Goal: Check status: Check status

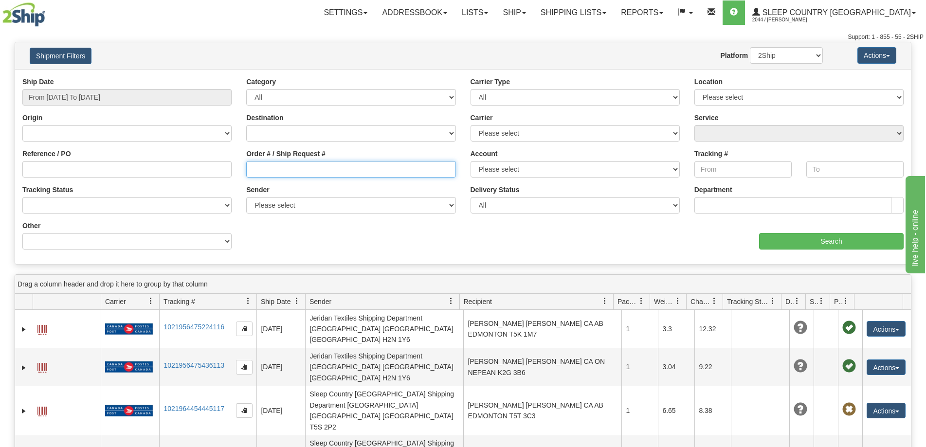
click at [258, 163] on input "Order # / Ship Request #" at bounding box center [350, 169] width 209 height 17
paste input "9000I023989"
type input "9000I023989"
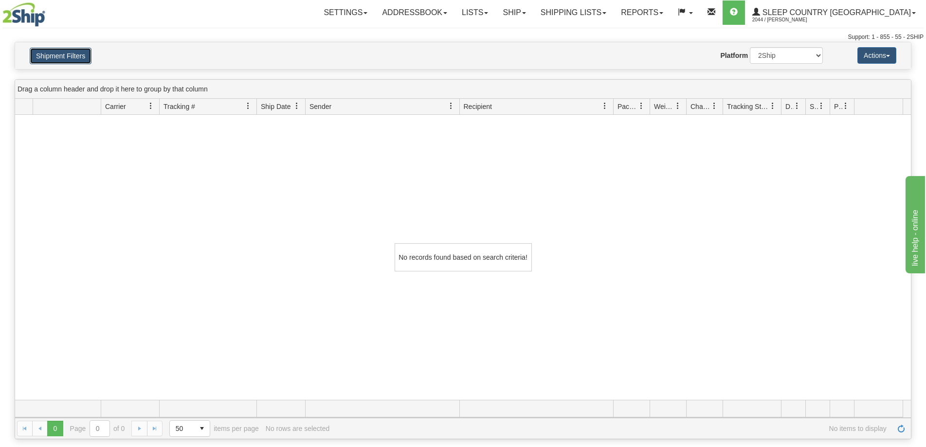
click at [61, 56] on button "Shipment Filters" at bounding box center [61, 56] width 62 height 17
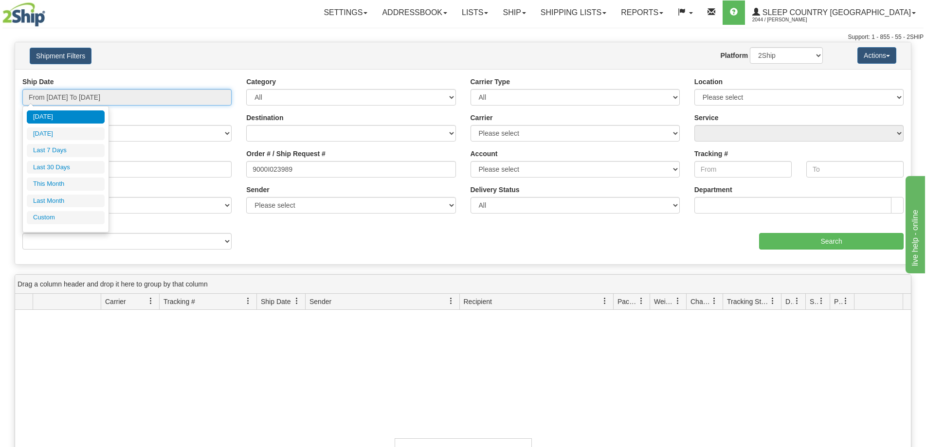
click at [59, 94] on input "From [DATE] To [DATE]" at bounding box center [126, 97] width 209 height 17
click at [60, 165] on li "Last 30 Days" at bounding box center [66, 167] width 78 height 13
type input "From [DATE] To [DATE]"
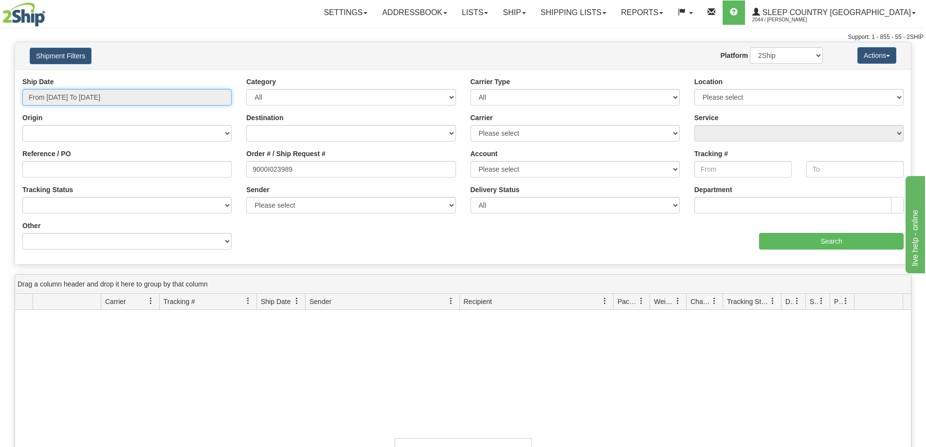
click at [85, 89] on input "From [DATE] To [DATE]" at bounding box center [126, 97] width 209 height 17
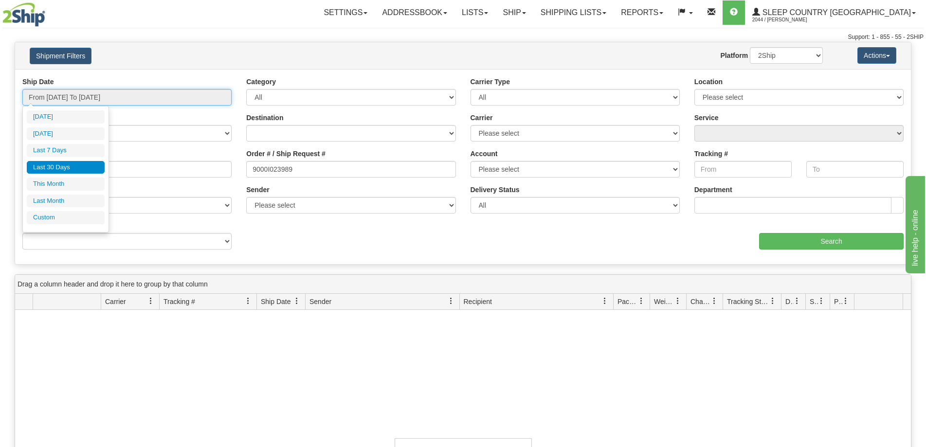
type input "[DATE]"
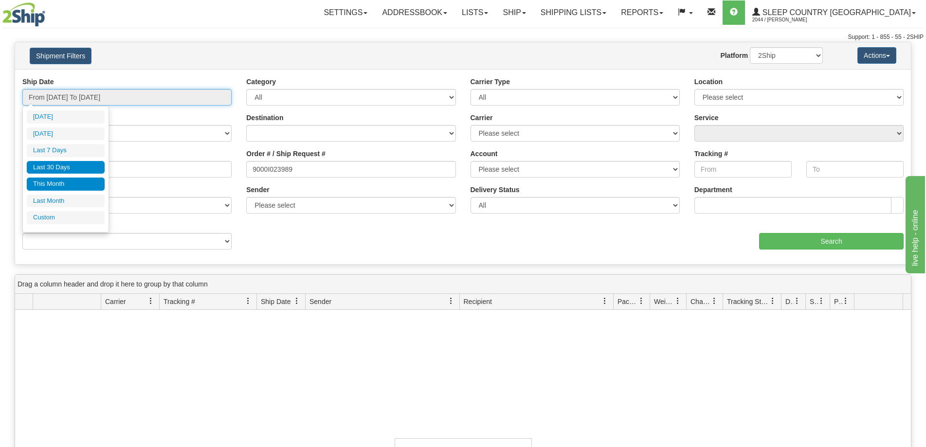
type input "[DATE]"
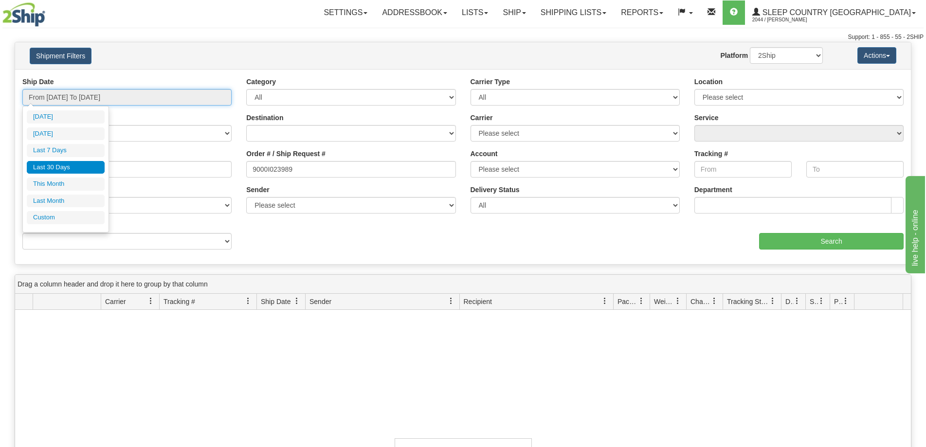
type input "[DATE]"
click at [51, 214] on li "Custom" at bounding box center [66, 217] width 78 height 13
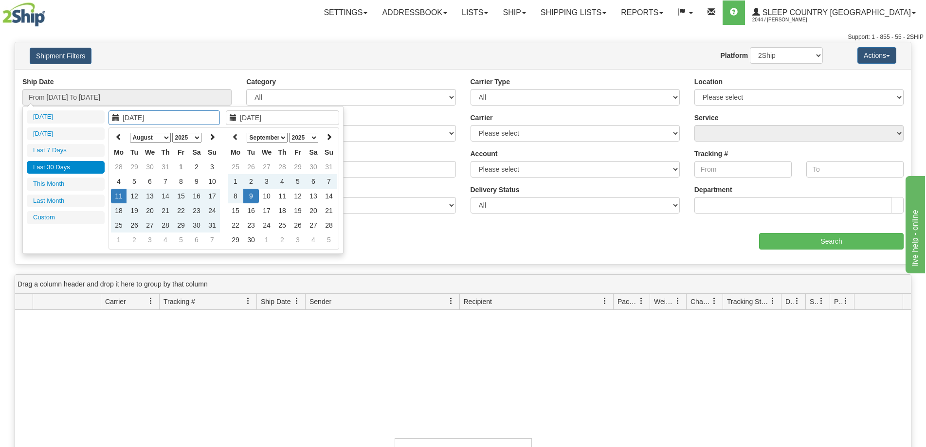
type input "[DATE]"
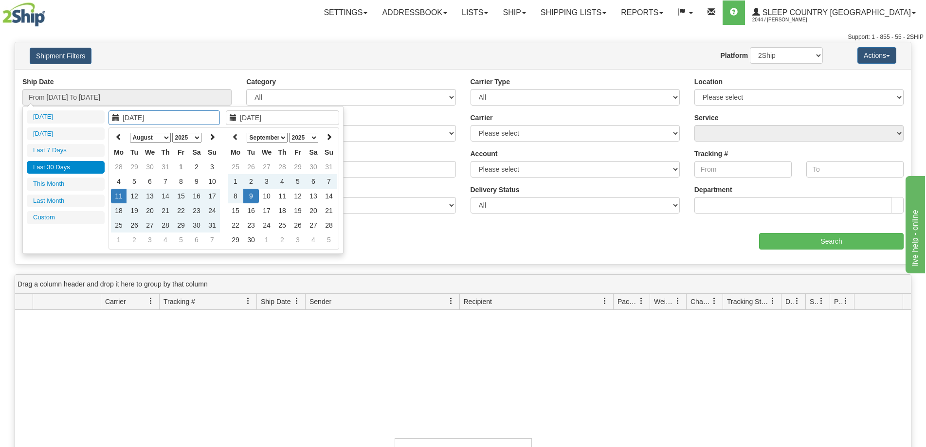
type input "[DATE]"
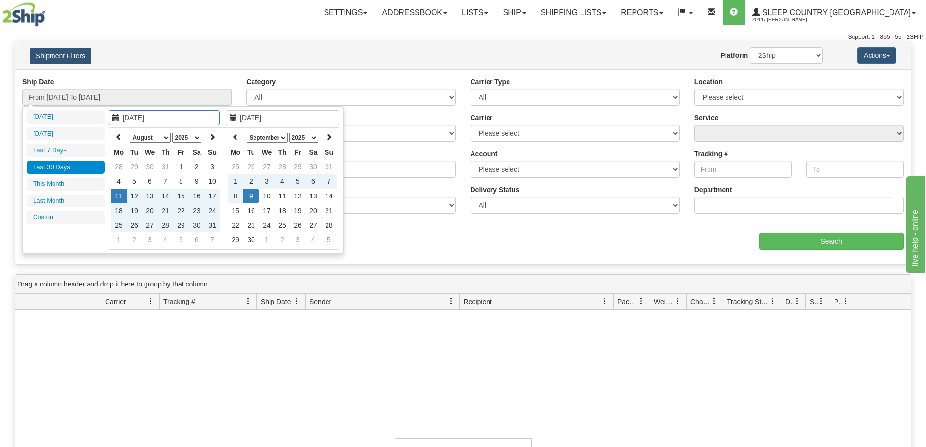
type input "[DATE]"
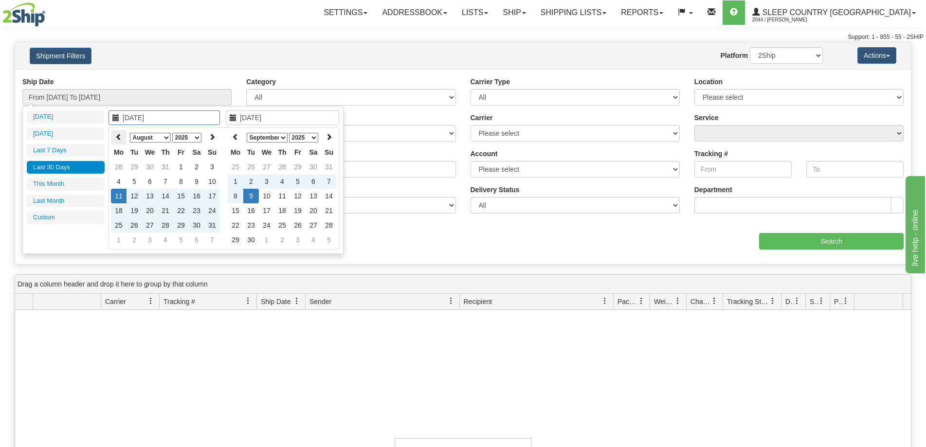
type input "[DATE]"
click at [183, 168] on td "1" at bounding box center [181, 167] width 16 height 15
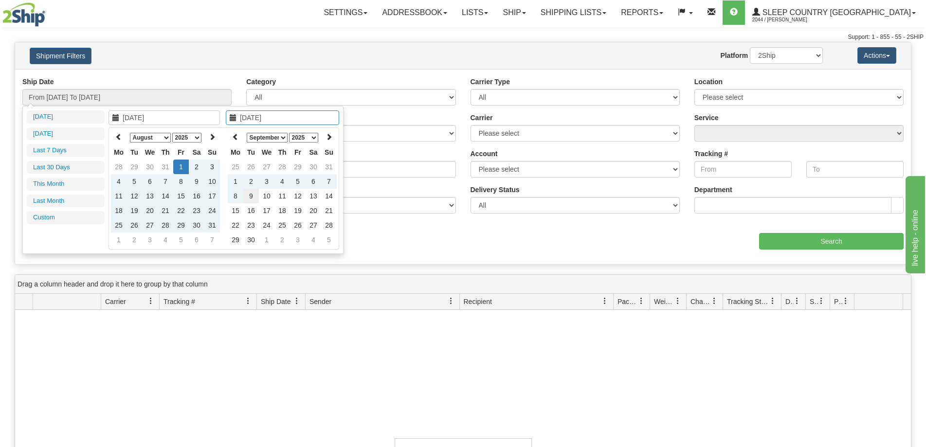
type input "[DATE]"
click at [250, 193] on td "9" at bounding box center [251, 196] width 16 height 15
type input "From [DATE] To [DATE]"
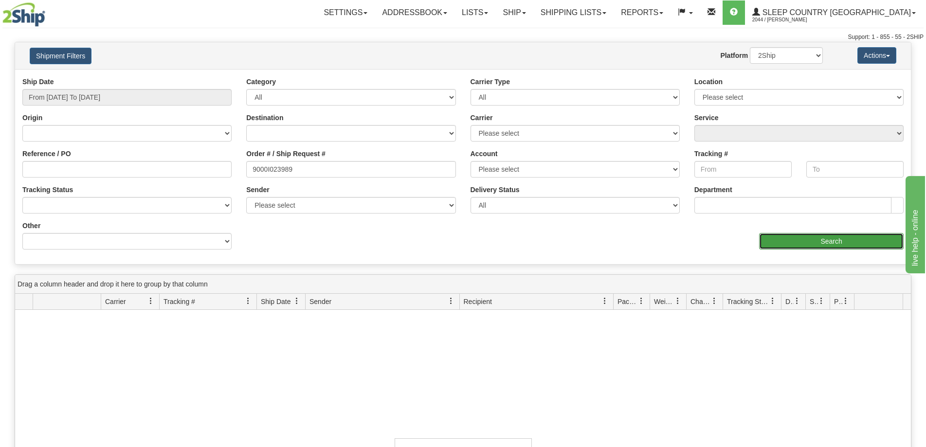
click at [772, 245] on input "Search" at bounding box center [831, 241] width 144 height 17
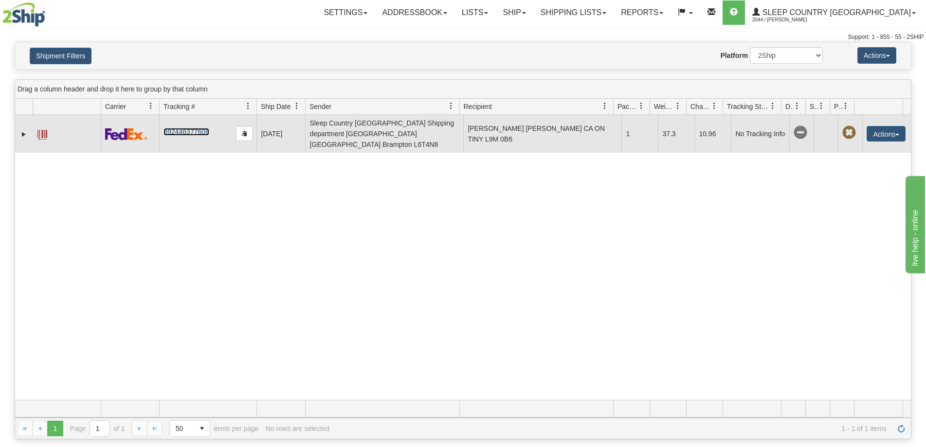
click at [198, 128] on link "392446377608" at bounding box center [185, 132] width 45 height 8
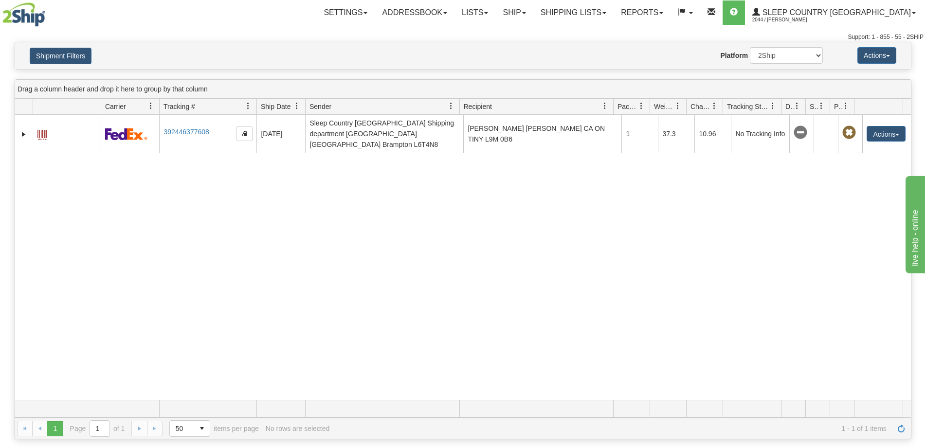
drag, startPoint x: 106, startPoint y: 242, endPoint x: 121, endPoint y: 217, distance: 29.3
click at [106, 242] on div "31516469 2044 392446377608 [DATE] [DATE] 08:32:58 AM Sleep Country [GEOGRAPHIC_…" at bounding box center [462, 257] width 895 height 285
drag, startPoint x: 331, startPoint y: 317, endPoint x: 346, endPoint y: 313, distance: 15.0
click at [332, 317] on div "31516469 2044 392446377608 [DATE] [DATE] 08:32:58 AM Sleep Country [GEOGRAPHIC_…" at bounding box center [462, 257] width 895 height 285
